Goal: Task Accomplishment & Management: Manage account settings

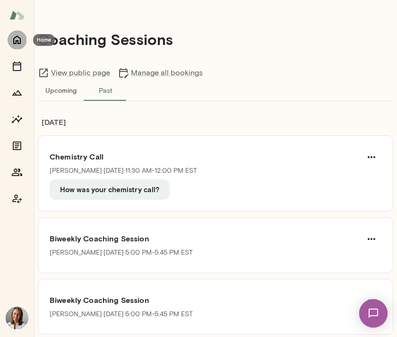
click at [17, 44] on icon "Home" at bounding box center [16, 39] width 11 height 11
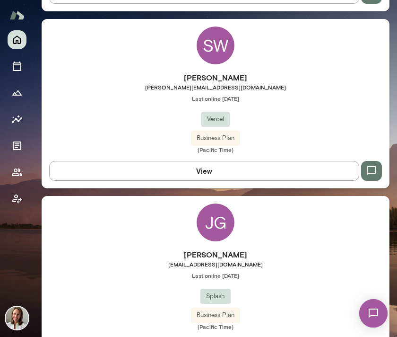
scroll to position [440, 0]
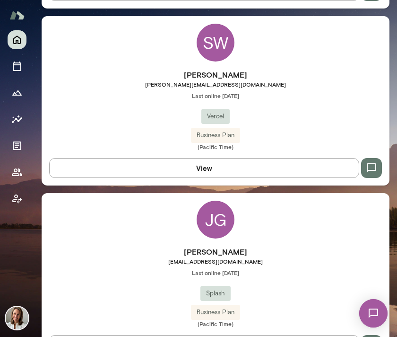
click at [136, 152] on div "View" at bounding box center [216, 163] width 348 height 27
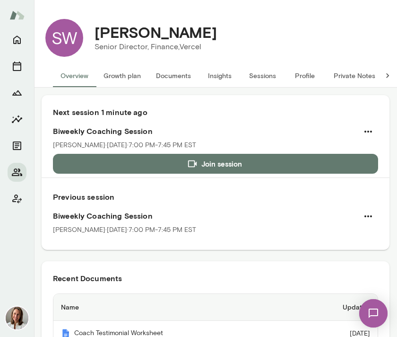
click at [335, 74] on button "Private Notes" at bounding box center [355, 75] width 57 height 23
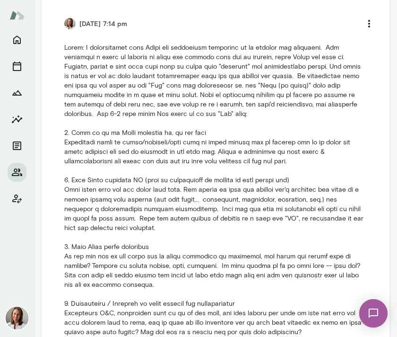
scroll to position [221, 0]
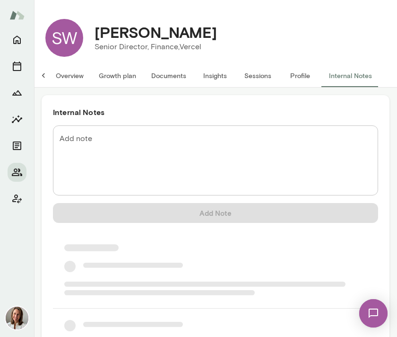
scroll to position [0, 5]
